Goal: Transaction & Acquisition: Purchase product/service

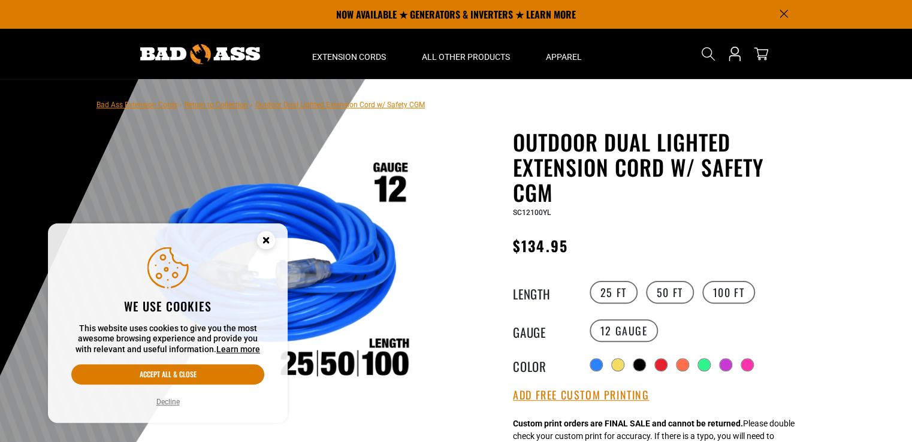
click at [267, 243] on circle "Cookie Consent" at bounding box center [266, 240] width 18 height 18
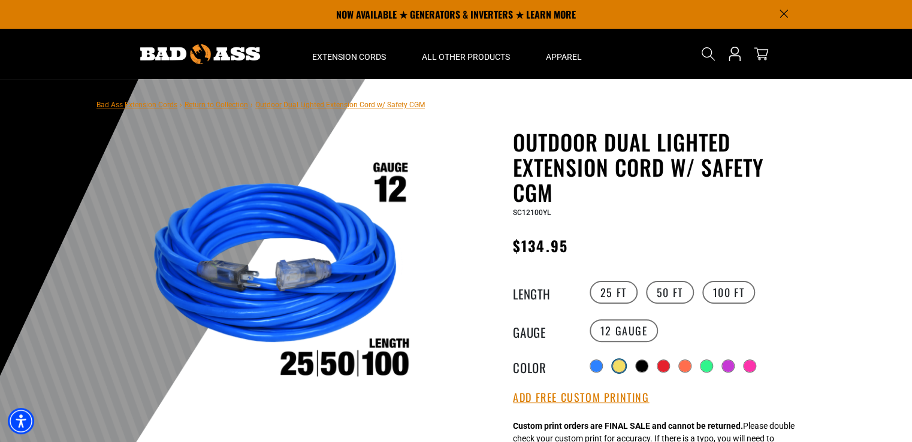
click at [619, 364] on div at bounding box center [619, 366] width 12 height 12
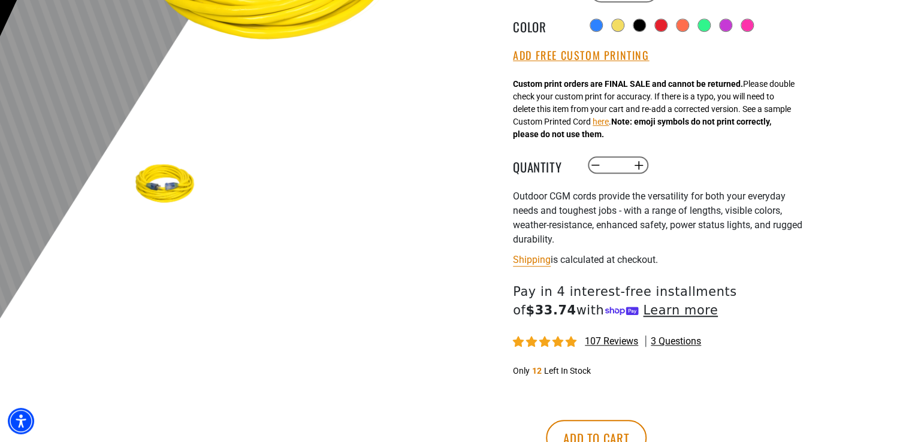
scroll to position [340, 0]
drag, startPoint x: 627, startPoint y: 165, endPoint x: 564, endPoint y: 167, distance: 62.9
click at [564, 167] on div "Quantity Decrease quantity for Outdoor Dual Lighted Extension Cord w/ Safety CG…" at bounding box center [659, 165] width 293 height 20
click at [641, 165] on button "Increase quantity for Outdoor Dual Lighted Extension Cord w/ Safety CGM" at bounding box center [638, 165] width 19 height 20
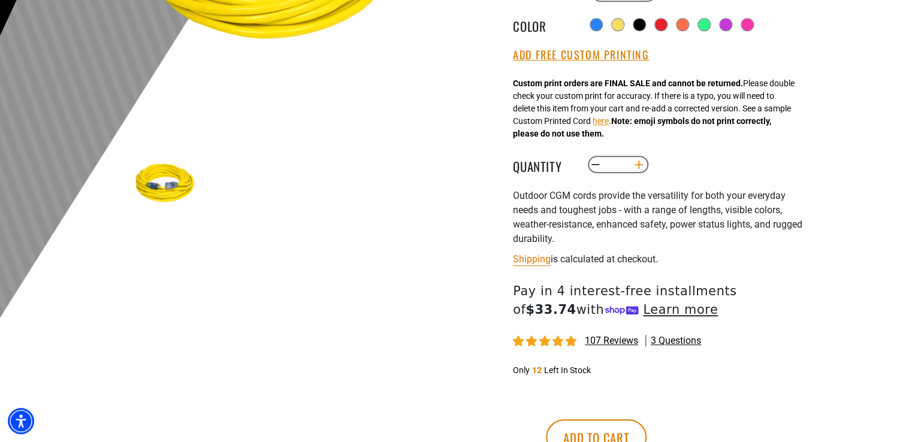
click at [641, 165] on button "Increase quantity for Outdoor Dual Lighted Extension Cord w/ Safety CGM" at bounding box center [638, 165] width 19 height 20
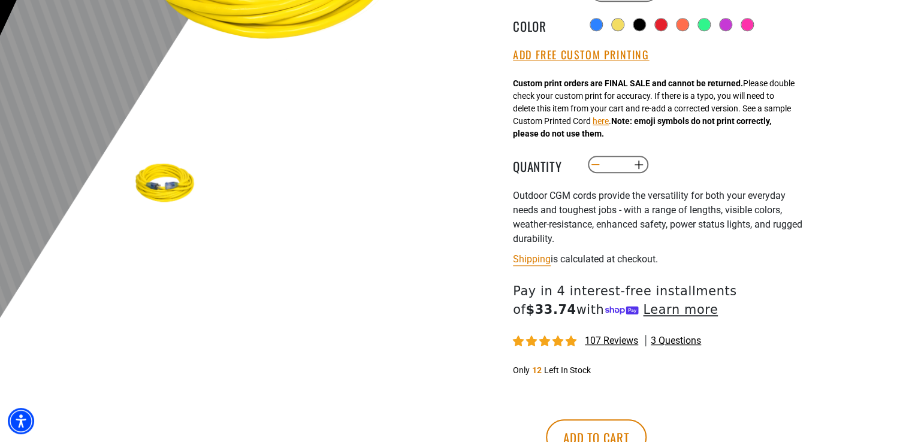
click at [597, 168] on button "Decrease quantity for Outdoor Dual Lighted Extension Cord w/ Safety CGM" at bounding box center [595, 165] width 19 height 20
type input "*"
click at [646, 428] on button "Add to cart" at bounding box center [596, 437] width 101 height 36
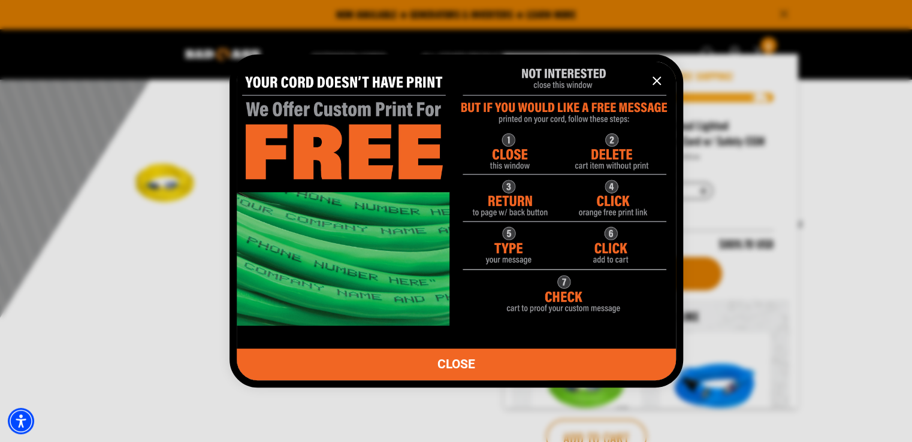
click at [511, 143] on img "information" at bounding box center [456, 188] width 439 height 274
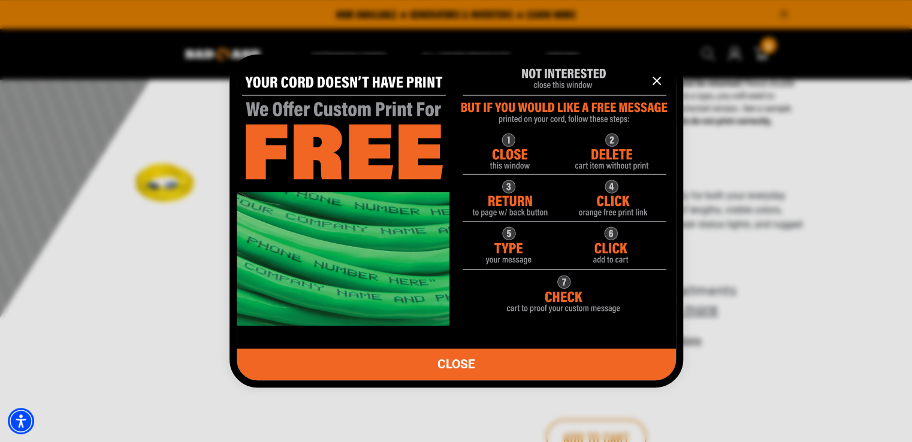
click at [615, 157] on img "information" at bounding box center [456, 188] width 439 height 274
click at [653, 84] on icon "information" at bounding box center [656, 80] width 7 height 7
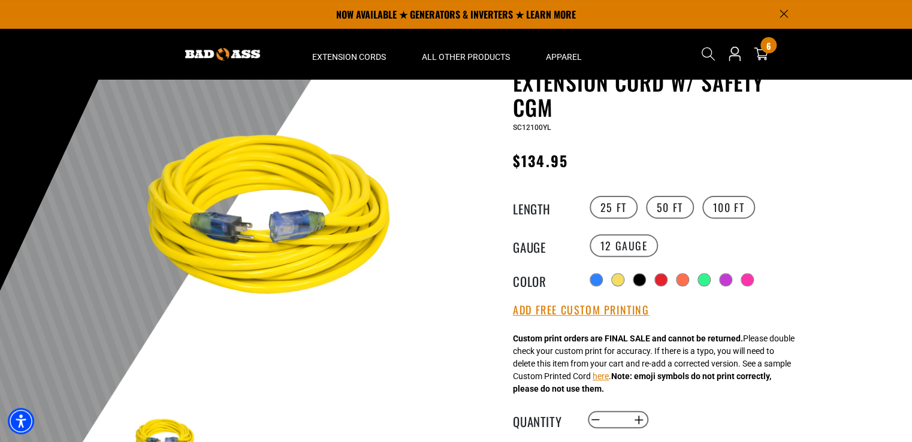
scroll to position [83, 0]
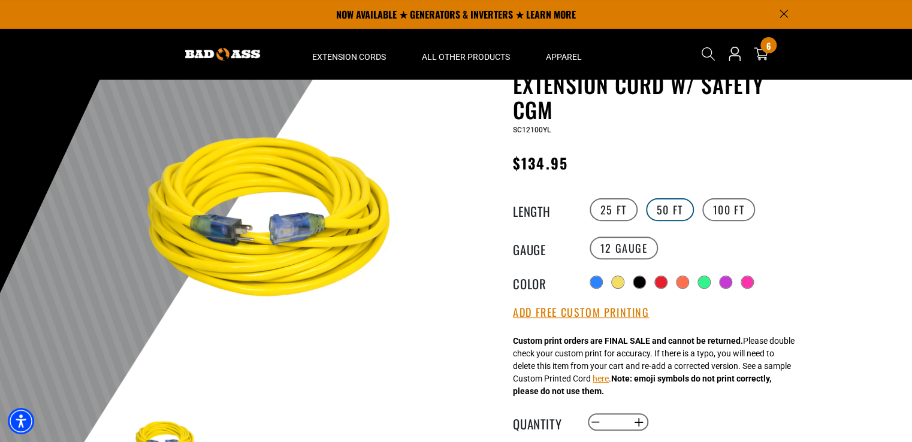
click at [661, 211] on label "50 FT" at bounding box center [670, 209] width 48 height 23
click at [595, 312] on button "Add Free Custom Printing" at bounding box center [581, 312] width 136 height 13
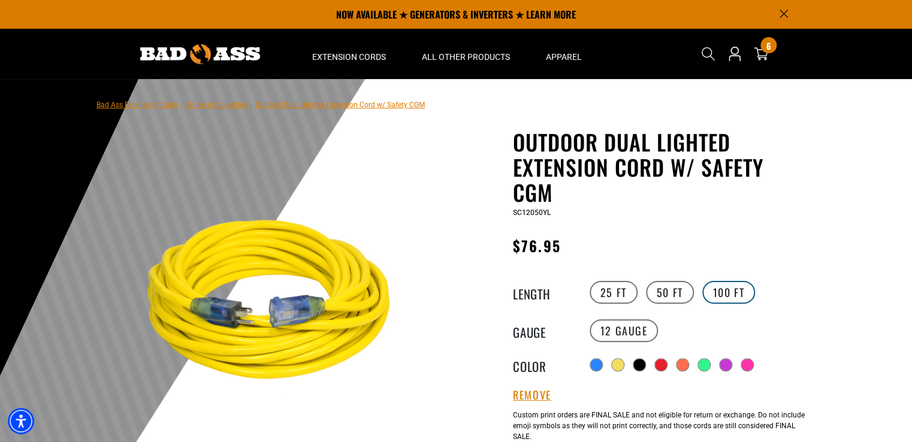
click at [728, 286] on label "100 FT" at bounding box center [728, 292] width 53 height 23
click at [600, 293] on label "25 FT" at bounding box center [613, 292] width 48 height 23
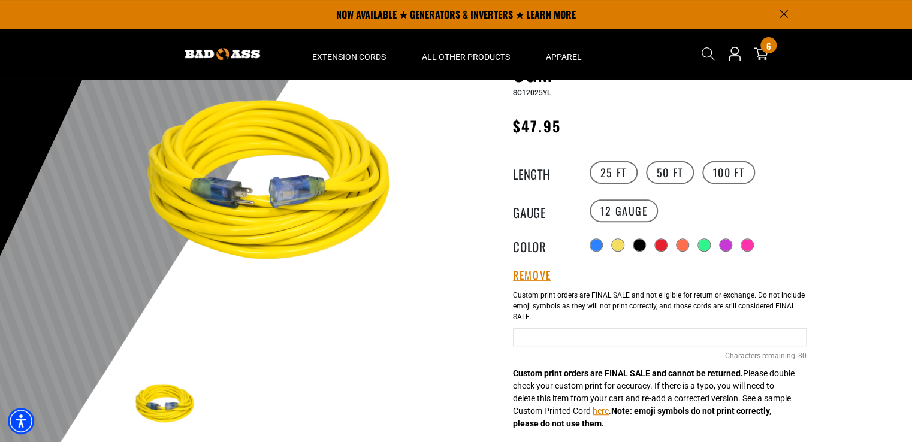
scroll to position [120, 0]
click at [679, 171] on label "50 FT" at bounding box center [670, 172] width 48 height 23
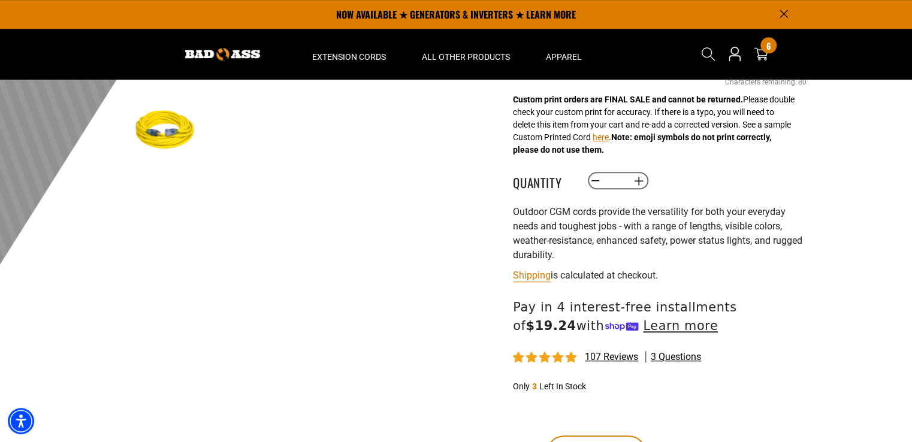
scroll to position [71, 0]
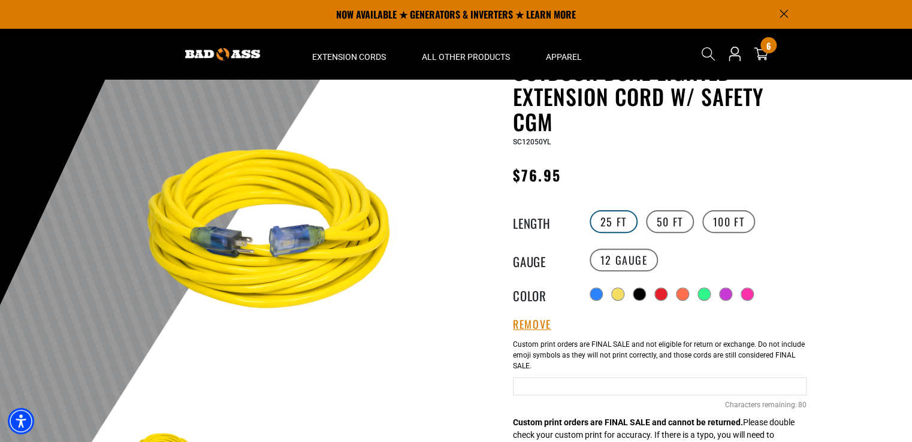
click at [618, 225] on label "25 FT" at bounding box center [613, 221] width 48 height 23
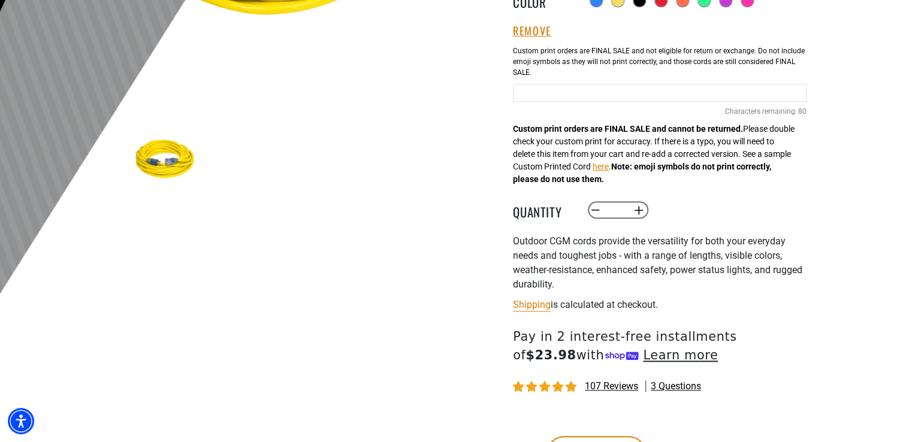
scroll to position [456, 0]
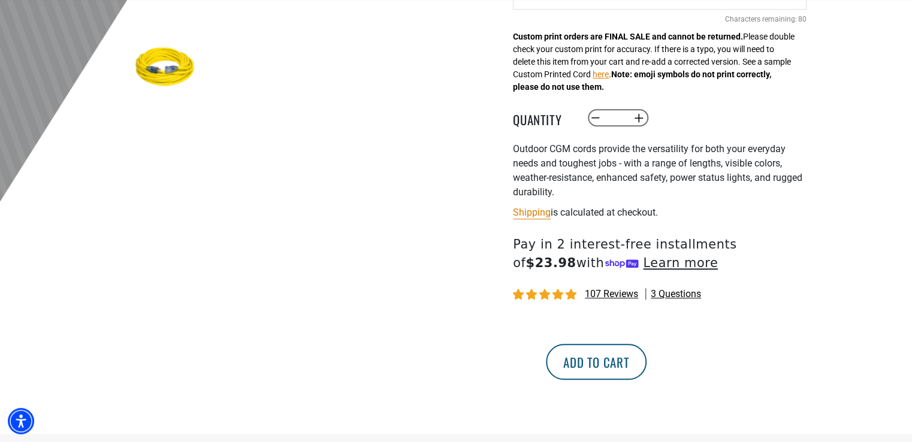
click at [646, 372] on button "Add to cart" at bounding box center [596, 362] width 101 height 36
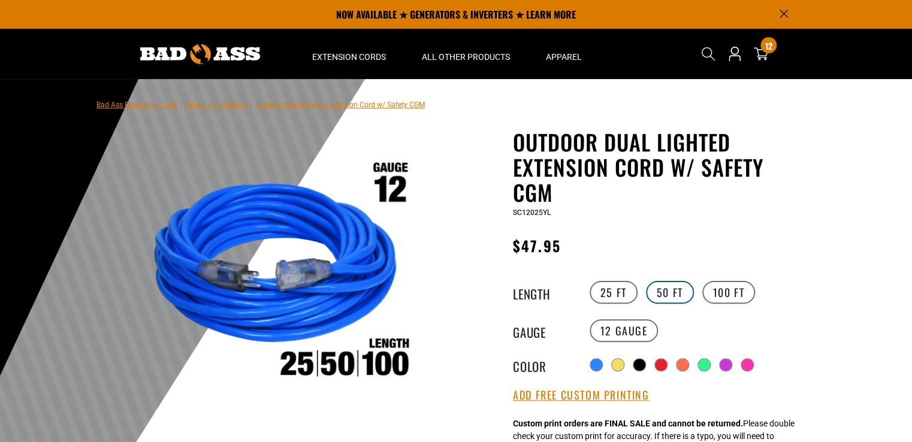
click at [664, 300] on label "50 FT" at bounding box center [670, 292] width 48 height 23
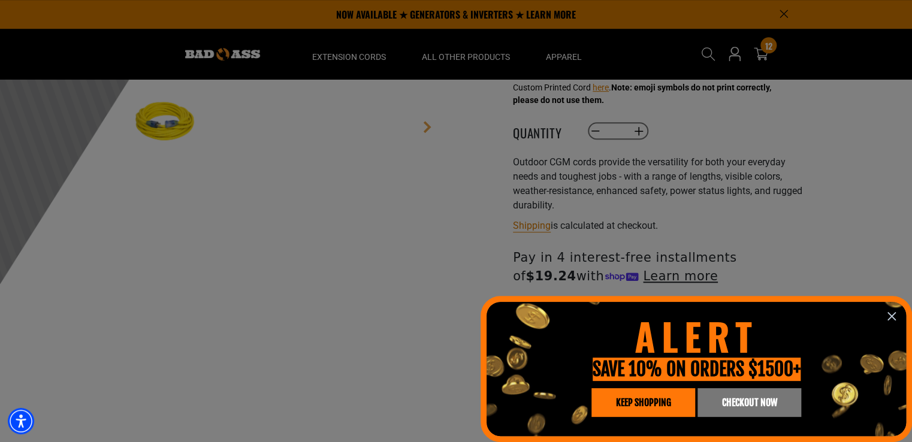
click at [638, 135] on div at bounding box center [456, 221] width 912 height 442
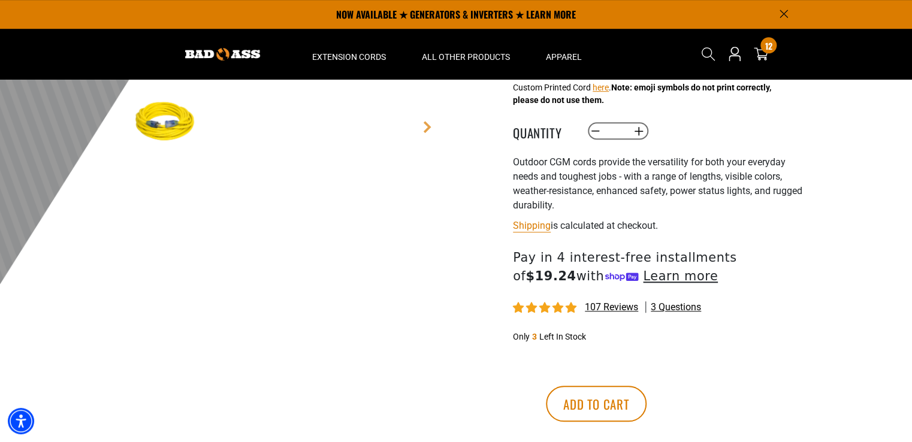
click at [638, 135] on div at bounding box center [456, 221] width 912 height 442
click at [638, 135] on button "Increase quantity for Outdoor Dual Lighted Extension Cord w/ Safety CGM" at bounding box center [638, 131] width 19 height 20
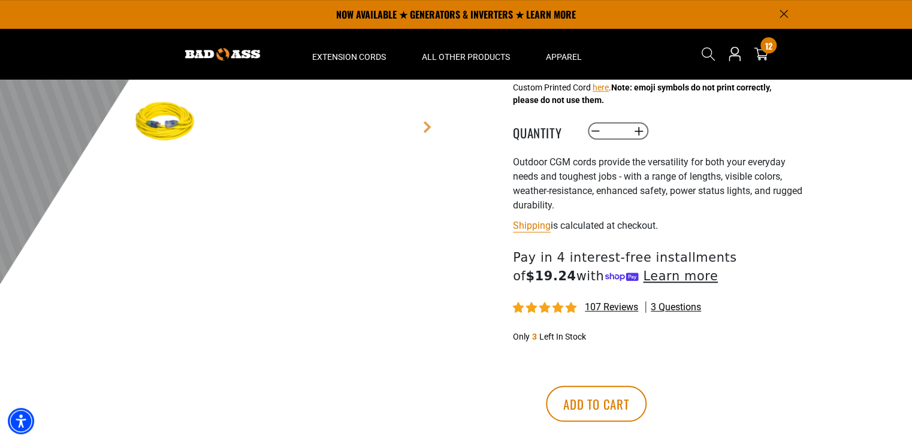
click at [638, 135] on button "Increase quantity for Outdoor Dual Lighted Extension Cord w/ Safety CGM" at bounding box center [638, 131] width 19 height 20
type input "*"
click at [646, 402] on button "Add to cart" at bounding box center [596, 404] width 101 height 36
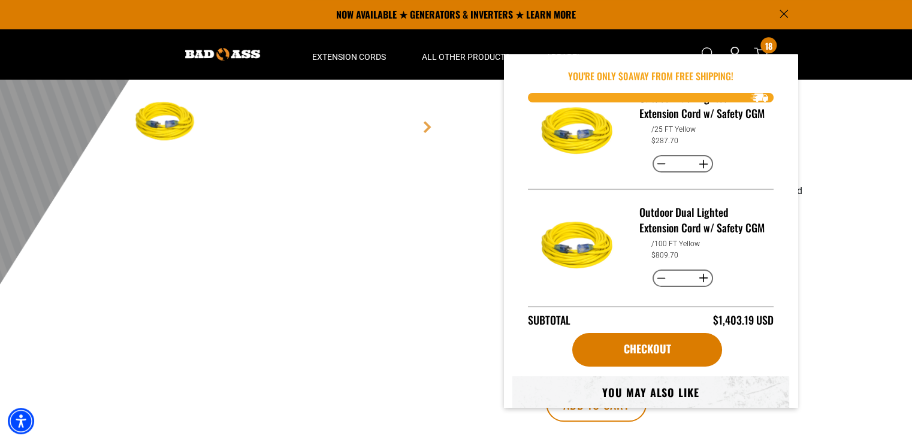
scroll to position [196, 0]
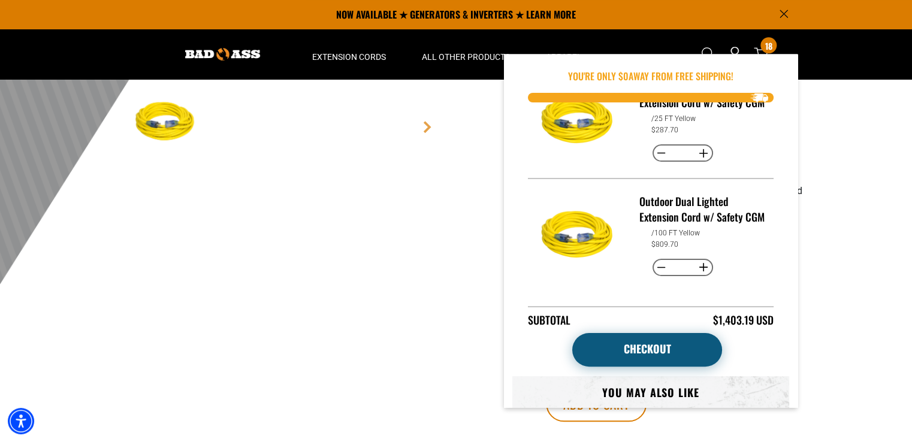
click at [665, 347] on link "Checkout" at bounding box center [647, 350] width 150 height 34
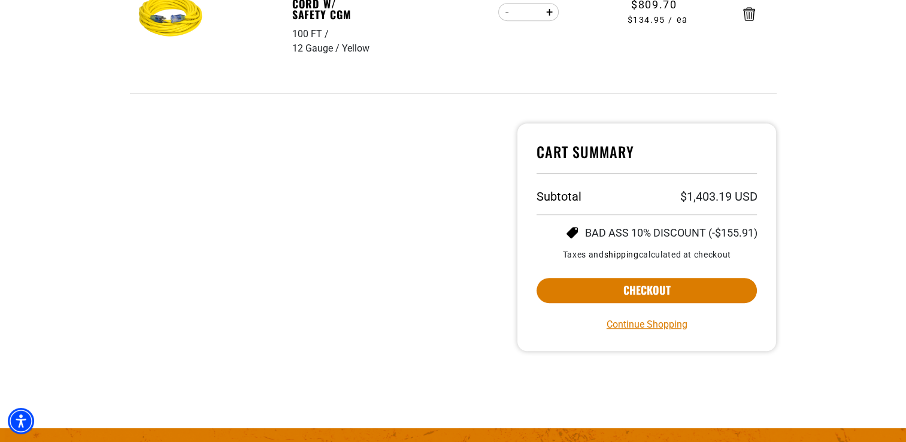
scroll to position [639, 0]
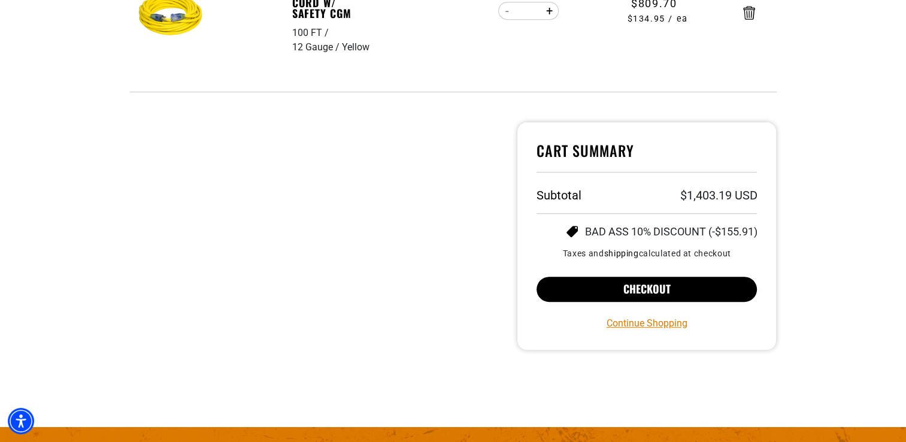
click at [668, 294] on button "Checkout" at bounding box center [647, 289] width 221 height 25
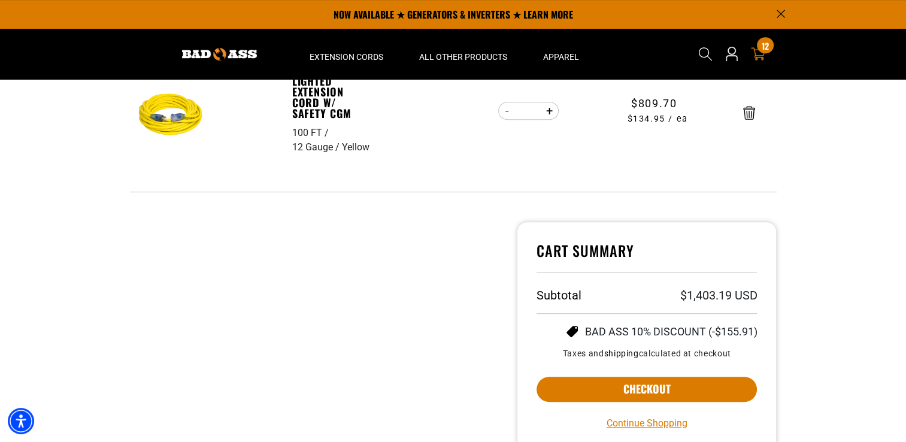
scroll to position [538, 0]
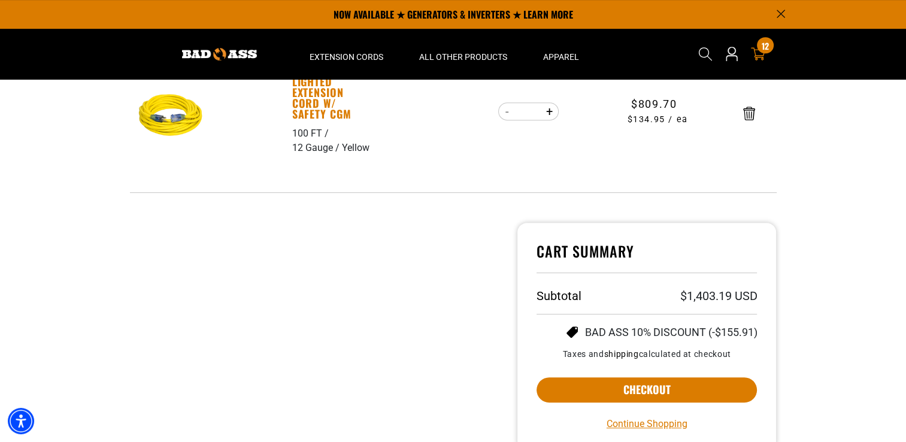
click at [317, 102] on link "Outdoor Dual Lighted Extension Cord w/ Safety CGM" at bounding box center [333, 92] width 83 height 54
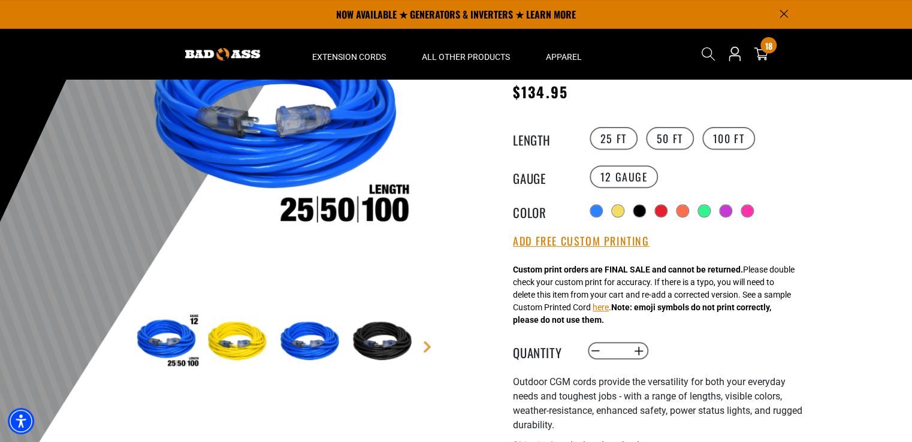
scroll to position [114, 0]
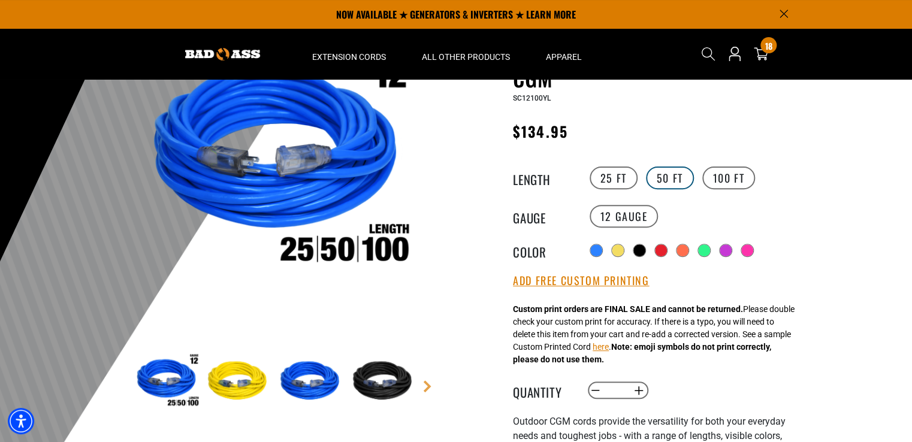
click at [656, 176] on label "50 FT" at bounding box center [670, 178] width 48 height 23
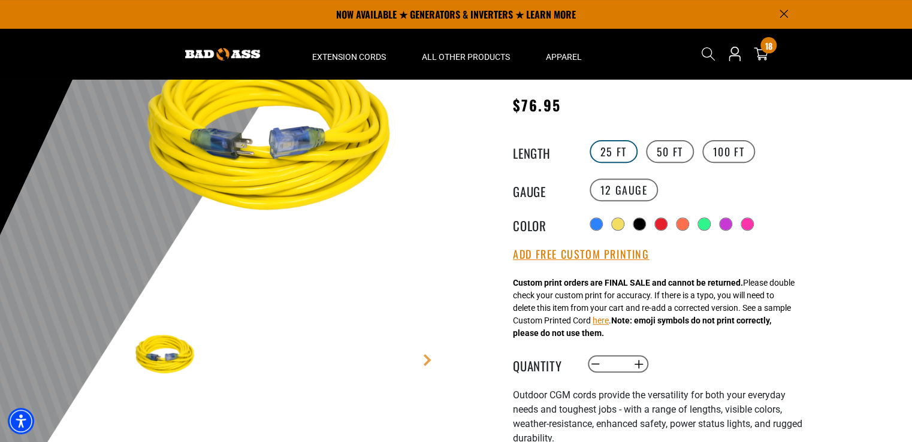
scroll to position [140, 0]
click at [615, 147] on label "25 FT" at bounding box center [613, 152] width 48 height 23
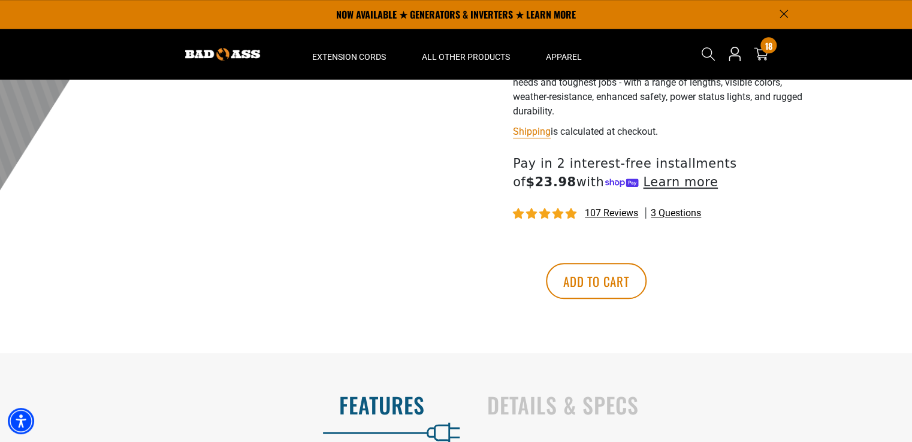
scroll to position [467, 0]
